Goal: Check status: Check status

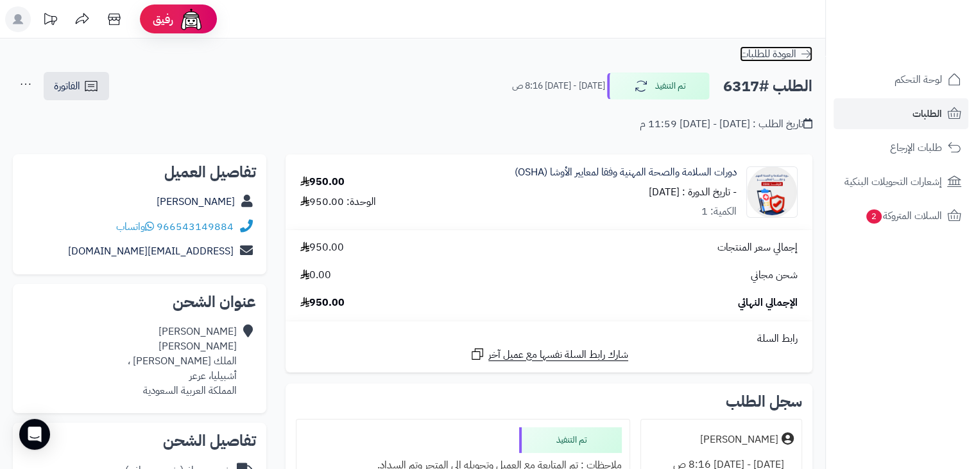
click at [801, 52] on icon at bounding box center [806, 53] width 13 height 13
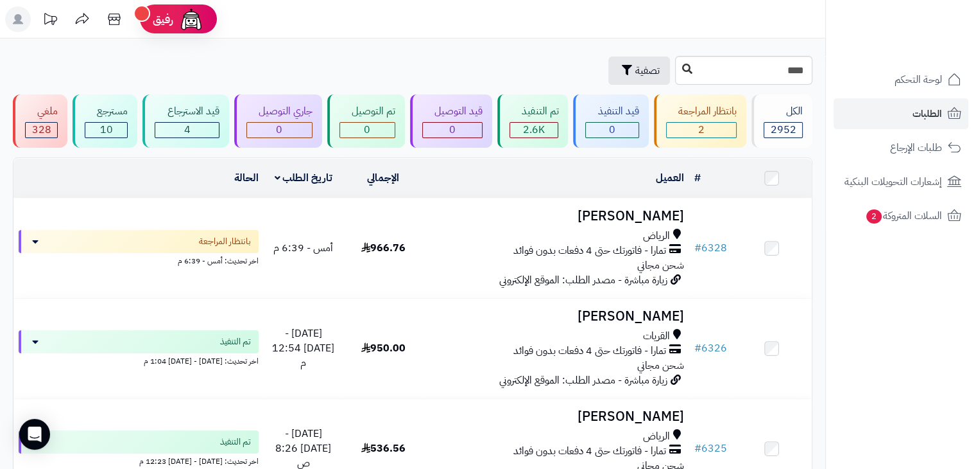
type input "****"
click at [678, 67] on button at bounding box center [687, 69] width 19 height 24
